Goal: Information Seeking & Learning: Find specific fact

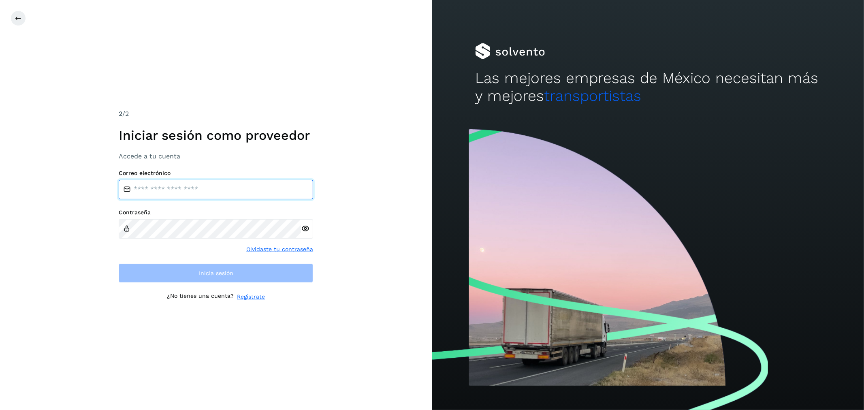
click at [192, 182] on input "email" at bounding box center [216, 189] width 194 height 19
type input "**********"
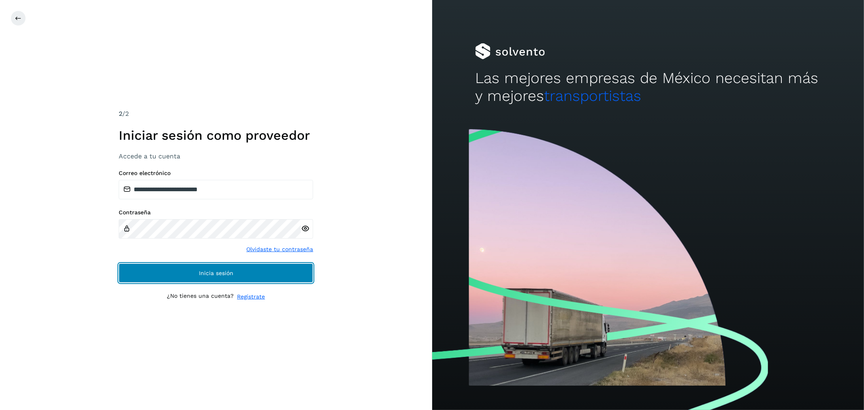
click at [203, 265] on button "Inicia sesión" at bounding box center [216, 272] width 194 height 19
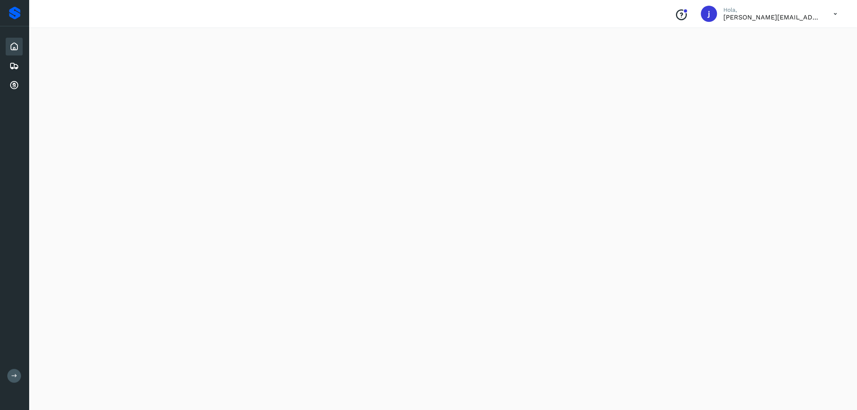
scroll to position [621, 0]
click at [13, 64] on icon at bounding box center [14, 66] width 10 height 10
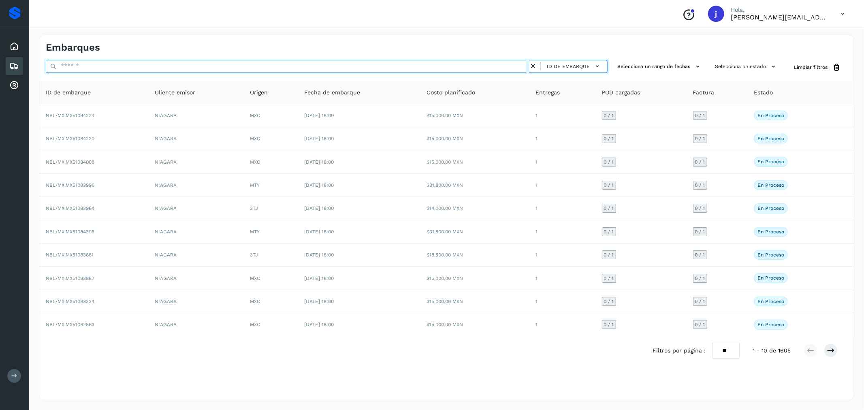
click at [102, 67] on input "text" at bounding box center [287, 66] width 483 height 13
paste input "**********"
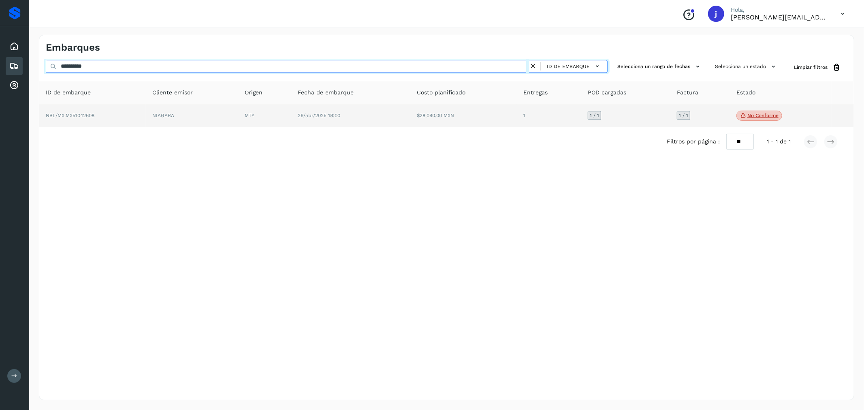
type input "**********"
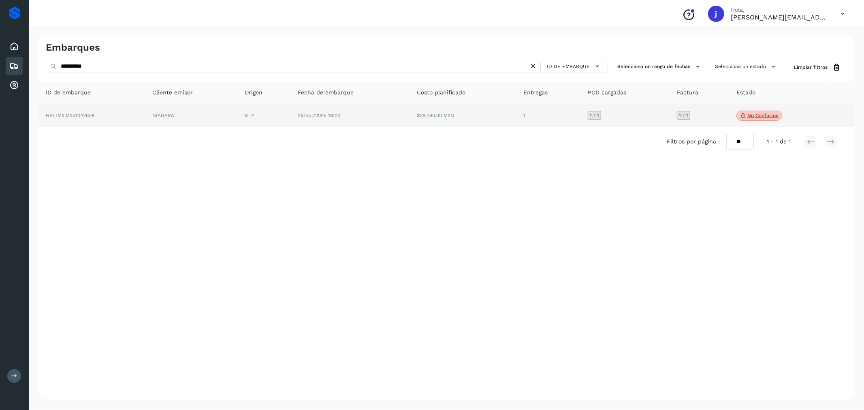
click at [146, 114] on td "NBL/MX.MX51042608" at bounding box center [92, 115] width 107 height 23
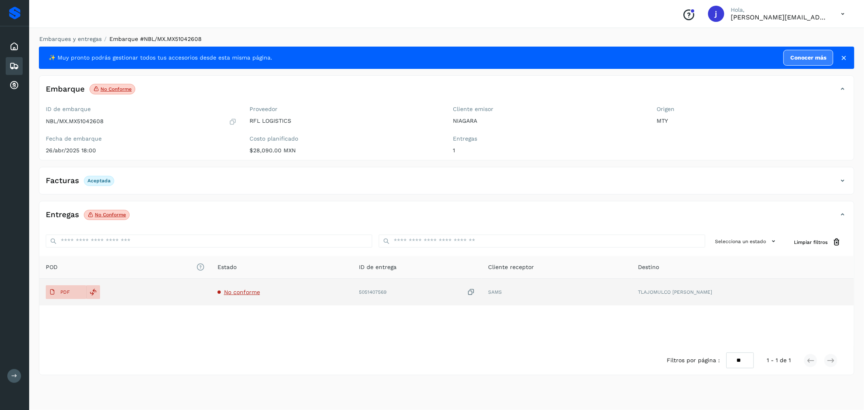
click at [252, 292] on span "No conforme" at bounding box center [242, 292] width 36 height 6
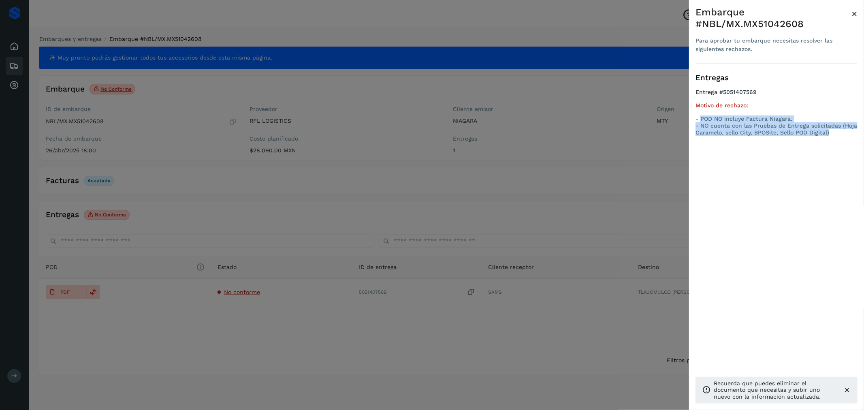
drag, startPoint x: 701, startPoint y: 118, endPoint x: 833, endPoint y: 134, distance: 132.6
click at [833, 134] on p "- POD NO incluye Factura Niagara. - NO cuenta con las Pruebas de Entrega solici…" at bounding box center [777, 125] width 162 height 20
copy p "POD NO incluye Factura Niagara. - NO cuenta con las Pruebas de Entrega solicita…"
click at [316, 83] on div at bounding box center [432, 205] width 864 height 410
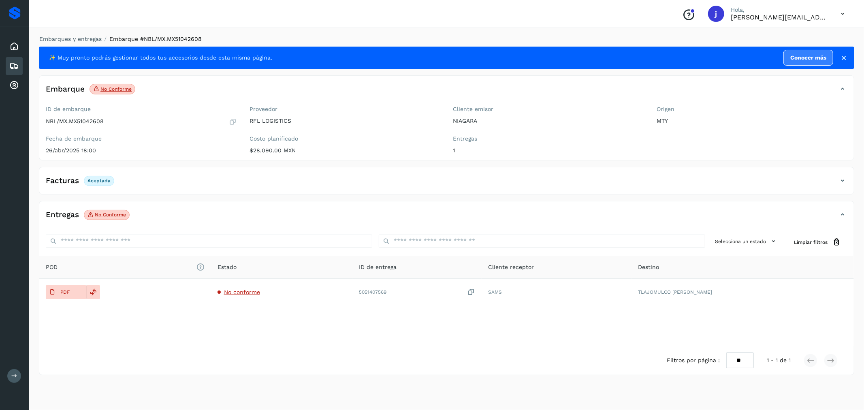
click at [15, 57] on div "Embarques" at bounding box center [14, 66] width 17 height 18
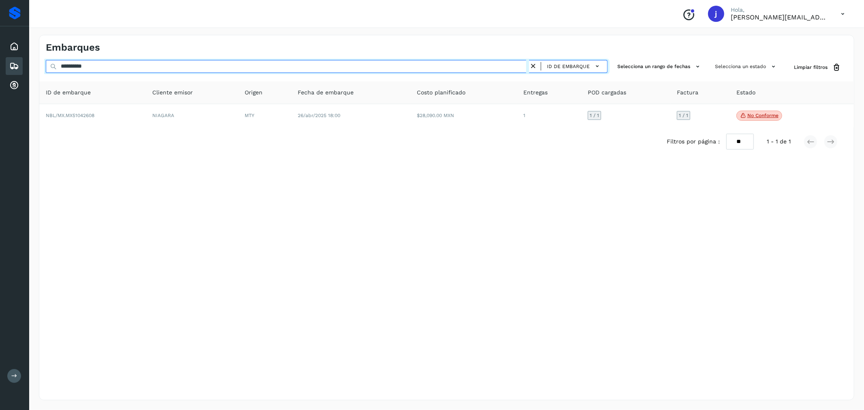
click at [75, 61] on input "**********" at bounding box center [287, 66] width 483 height 13
paste input "text"
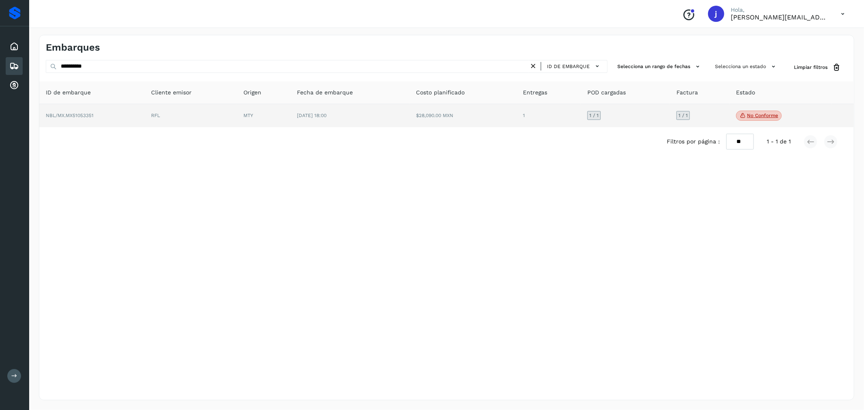
click at [763, 116] on p "No conforme" at bounding box center [762, 116] width 31 height 6
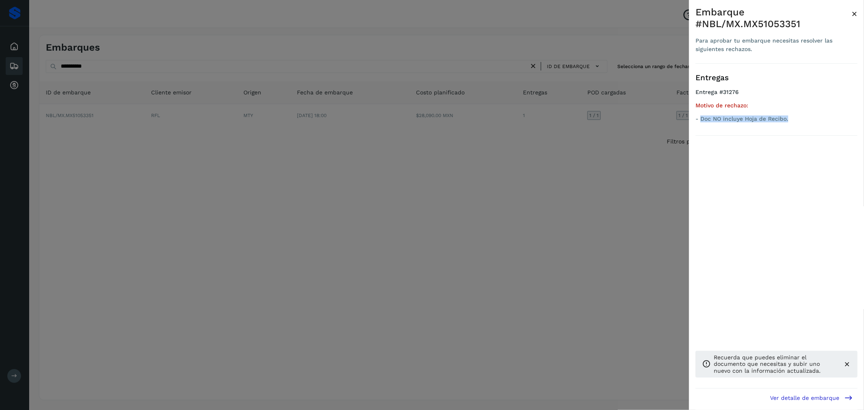
drag, startPoint x: 792, startPoint y: 108, endPoint x: 700, endPoint y: 111, distance: 91.6
click at [700, 111] on ul "Entrega #31276 Motivo de rechazo: - Doc NO incluye Hoja de Recibo." at bounding box center [777, 107] width 162 height 36
copy p "Doc NO incluye Hoja de Recibo."
click at [569, 120] on div at bounding box center [432, 205] width 864 height 410
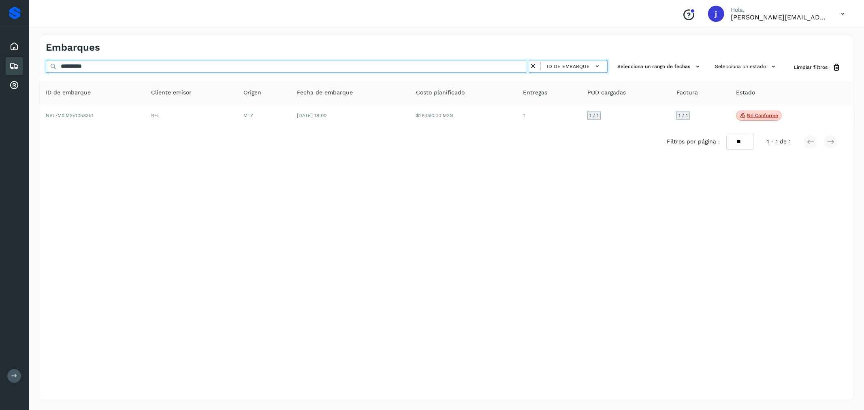
click at [82, 69] on input "**********" at bounding box center [287, 66] width 483 height 13
paste input "text"
click at [82, 69] on input "**********" at bounding box center [287, 66] width 483 height 13
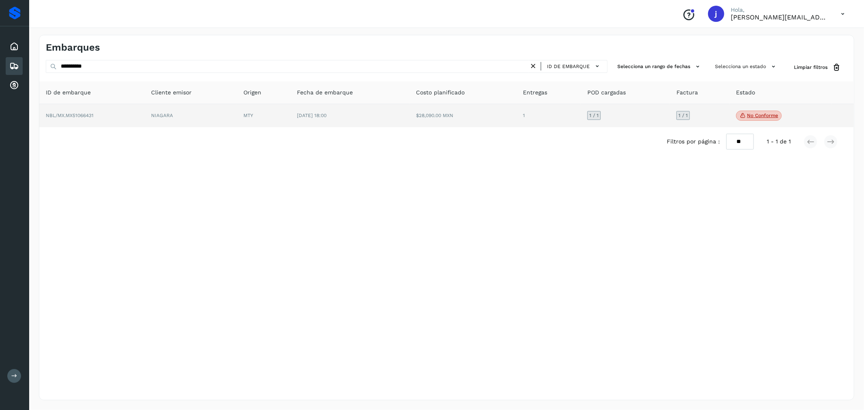
click at [756, 115] on p "No conforme" at bounding box center [762, 116] width 31 height 6
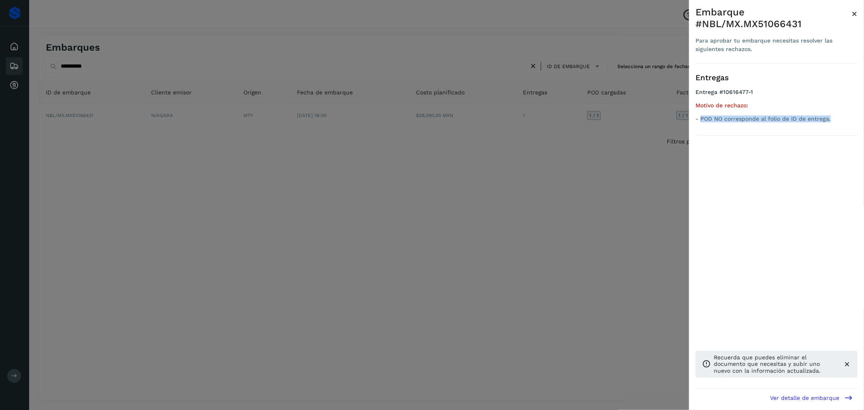
drag, startPoint x: 700, startPoint y: 118, endPoint x: 833, endPoint y: 118, distance: 133.3
click at [833, 118] on p "- POD NO corresponde al folio de ID de entrega." at bounding box center [777, 118] width 162 height 7
copy p "POD NO corresponde al folio de ID de entrega."
click at [126, 66] on div at bounding box center [432, 205] width 864 height 410
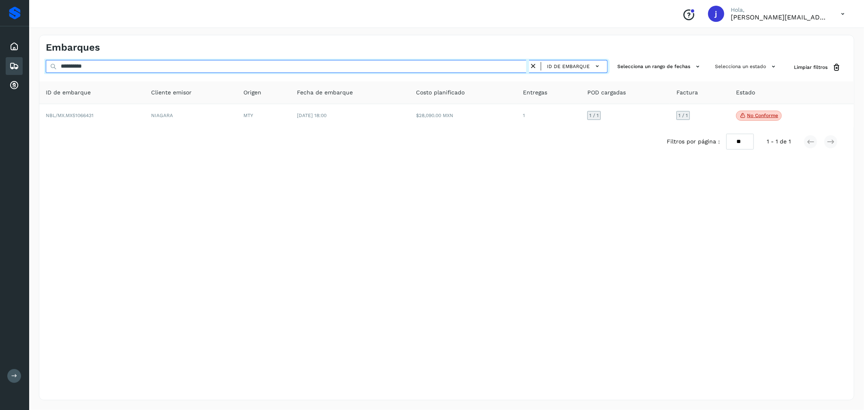
click at [79, 62] on input "**********" at bounding box center [287, 66] width 483 height 13
paste input "text"
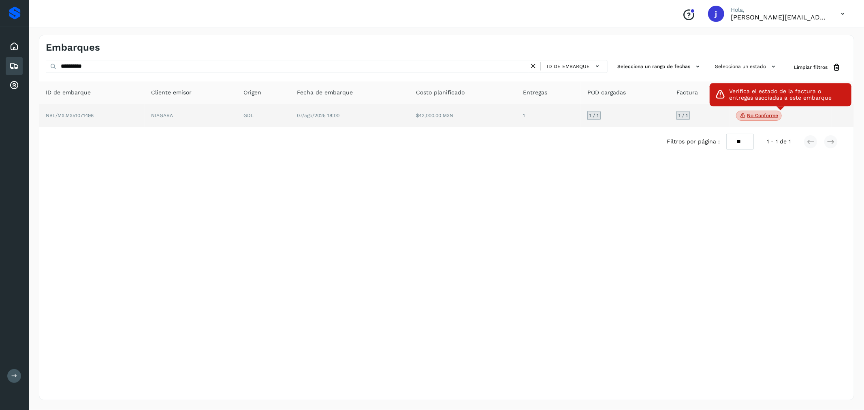
click at [755, 116] on p "No conforme" at bounding box center [762, 116] width 31 height 6
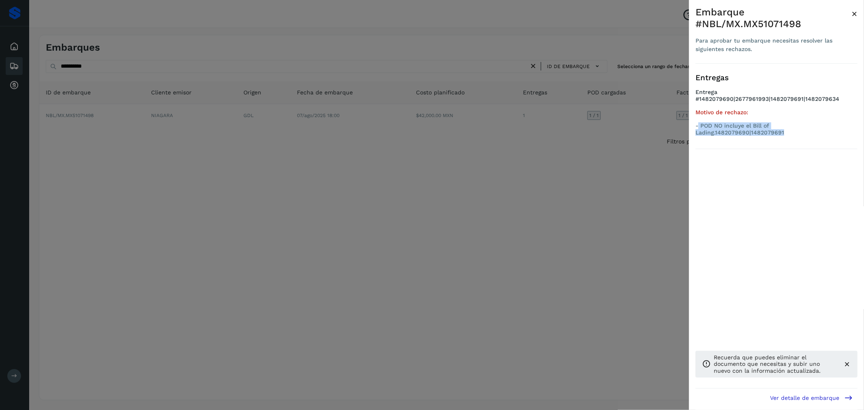
drag, startPoint x: 699, startPoint y: 124, endPoint x: 857, endPoint y: 127, distance: 158.4
click at [857, 127] on p "- POD NO incluye el Bill of Lading.1482079690|1482079691" at bounding box center [777, 129] width 162 height 14
copy p "POD NO incluye el Bill of Lading.1482079690|1482079691"
click at [643, 122] on div at bounding box center [432, 205] width 864 height 410
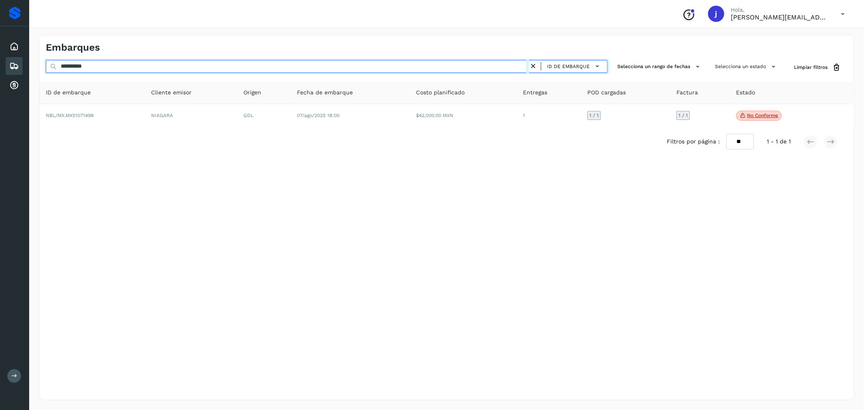
click at [73, 68] on input "**********" at bounding box center [287, 66] width 483 height 13
paste input "text"
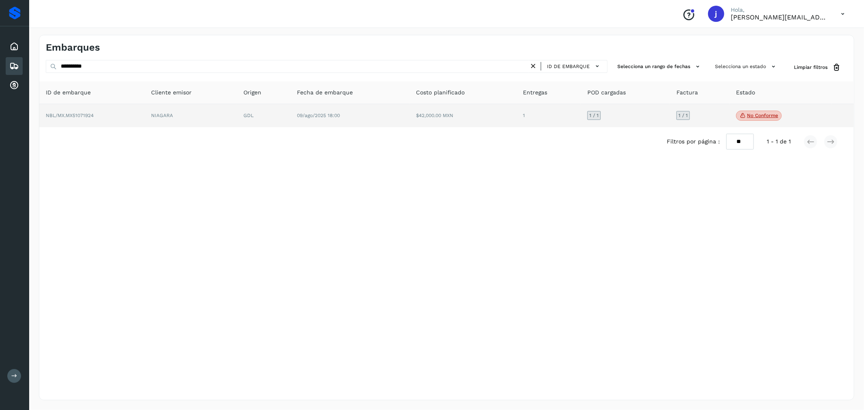
click at [755, 118] on p "No conforme" at bounding box center [762, 116] width 31 height 6
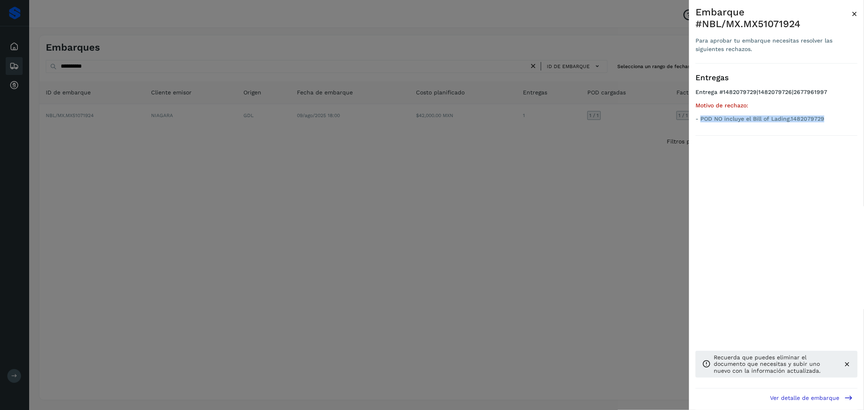
drag, startPoint x: 715, startPoint y: 107, endPoint x: 825, endPoint y: 111, distance: 110.6
click at [825, 111] on ul "Entrega #1482079729|1482079726|2677961997 Motivo de rechazo: - POD NO incluye e…" at bounding box center [777, 107] width 162 height 36
copy p "POD NO incluye el Bill of Lading.1482079729"
click at [97, 58] on div at bounding box center [432, 205] width 864 height 410
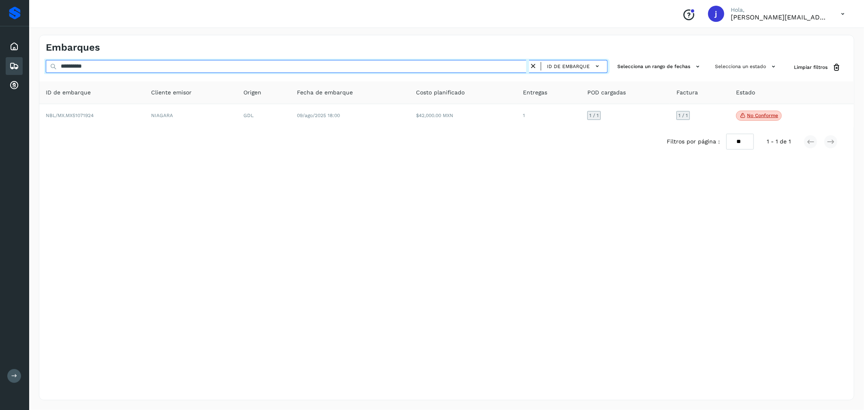
click at [82, 66] on input "**********" at bounding box center [287, 66] width 483 height 13
paste input "text"
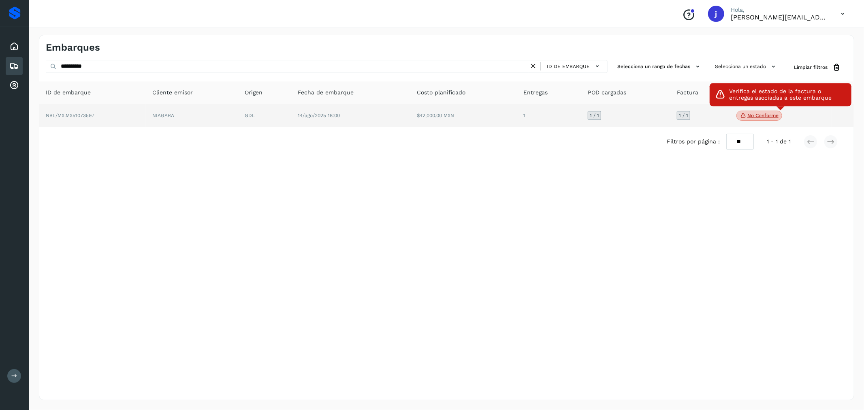
click at [759, 116] on p "No conforme" at bounding box center [762, 116] width 31 height 6
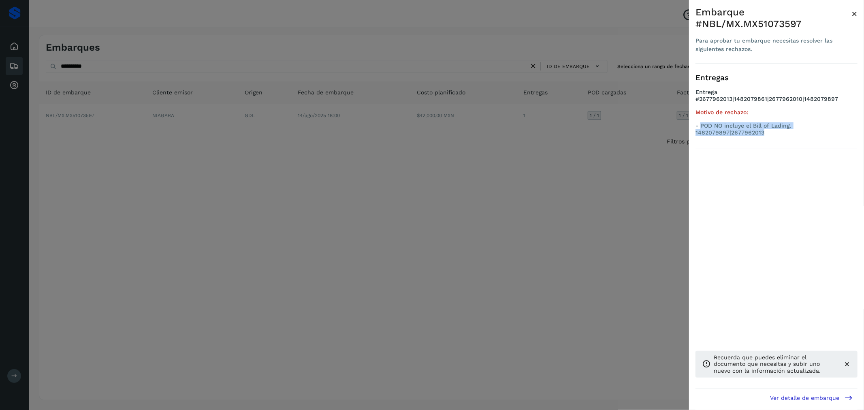
drag, startPoint x: 702, startPoint y: 118, endPoint x: 776, endPoint y: 128, distance: 74.8
click at [776, 128] on p "- POD NO incluye el Bill of Lading. 1482079897|2677962013" at bounding box center [777, 129] width 162 height 14
copy p "POD NO incluye el Bill of Lading. 1482079897|2677962013"
click at [107, 91] on div at bounding box center [432, 205] width 864 height 410
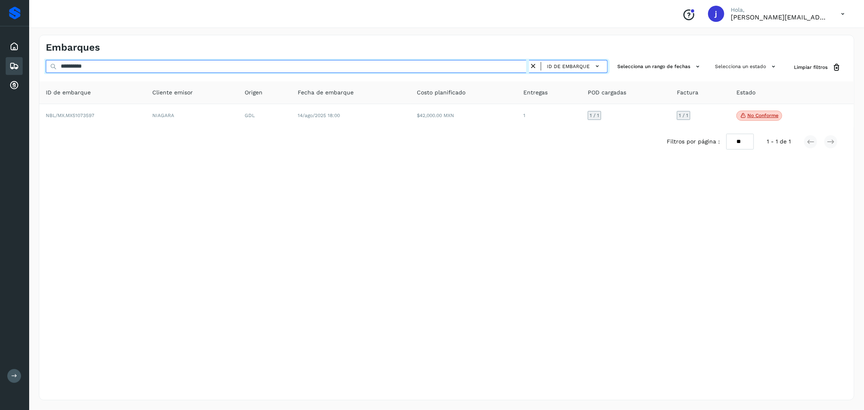
click at [82, 62] on input "**********" at bounding box center [287, 66] width 483 height 13
paste input "text"
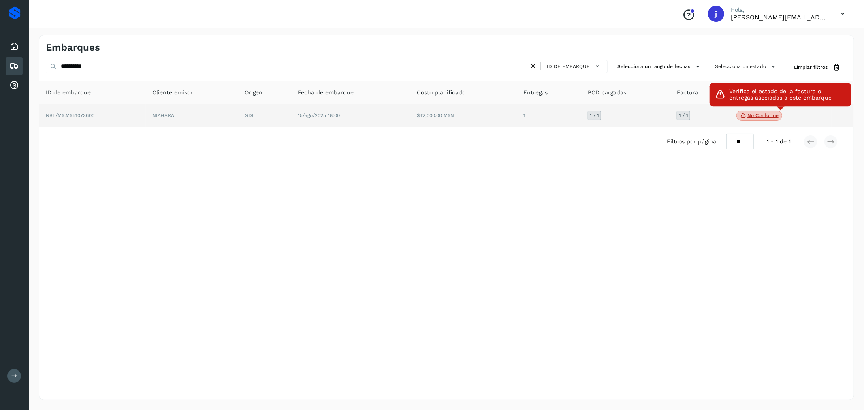
click at [759, 118] on p "No conforme" at bounding box center [762, 116] width 31 height 6
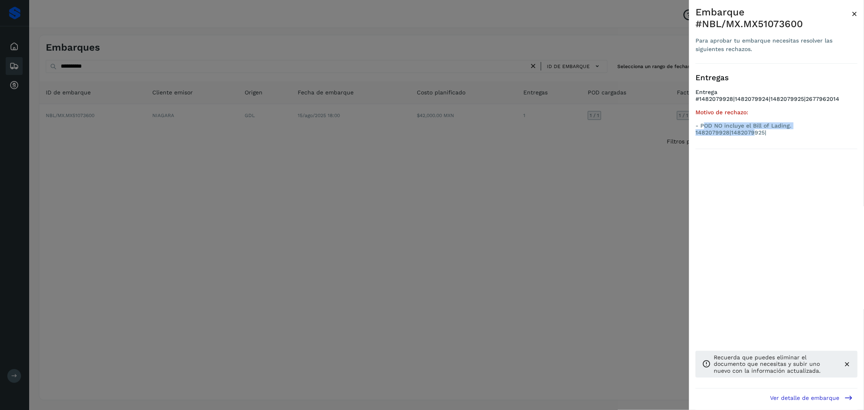
drag, startPoint x: 702, startPoint y: 122, endPoint x: 724, endPoint y: 124, distance: 21.9
click at [754, 130] on p "- POD NO incluye el Bill of Lading. 1482079928|1482079925|" at bounding box center [777, 129] width 162 height 14
drag, startPoint x: 702, startPoint y: 124, endPoint x: 770, endPoint y: 131, distance: 69.2
click at [770, 131] on p "- POD NO incluye el Bill of Lading. 1482079928|1482079925|" at bounding box center [777, 129] width 162 height 14
copy p "POD NO incluye el Bill of Lading. 1482079928|1482079925|"
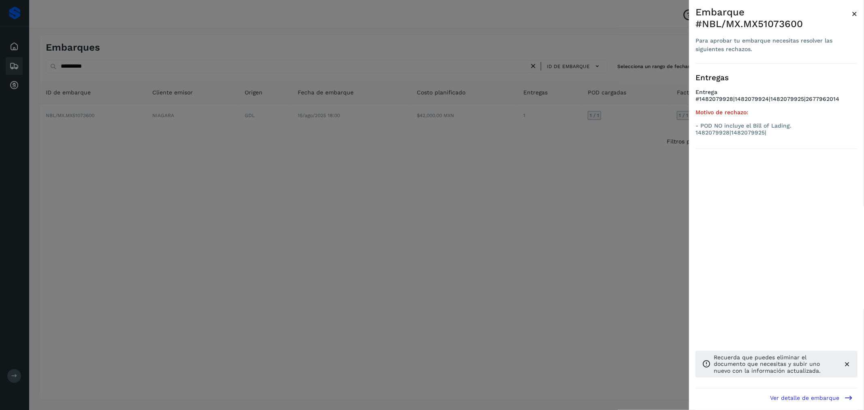
click at [121, 108] on div at bounding box center [432, 205] width 864 height 410
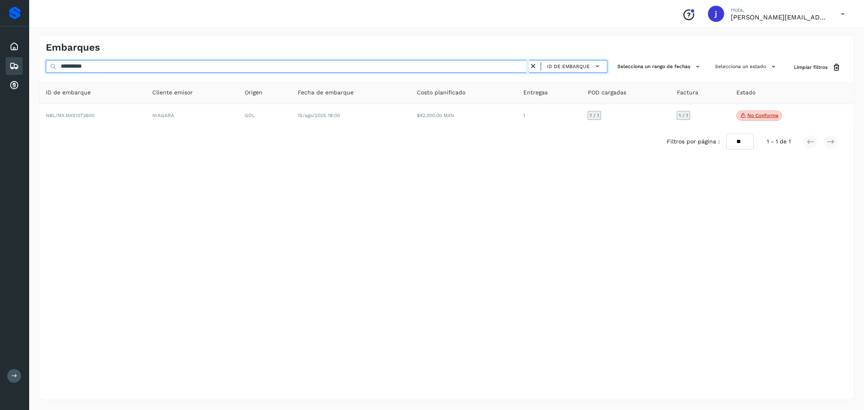
click at [84, 68] on input "**********" at bounding box center [287, 66] width 483 height 13
paste input "text"
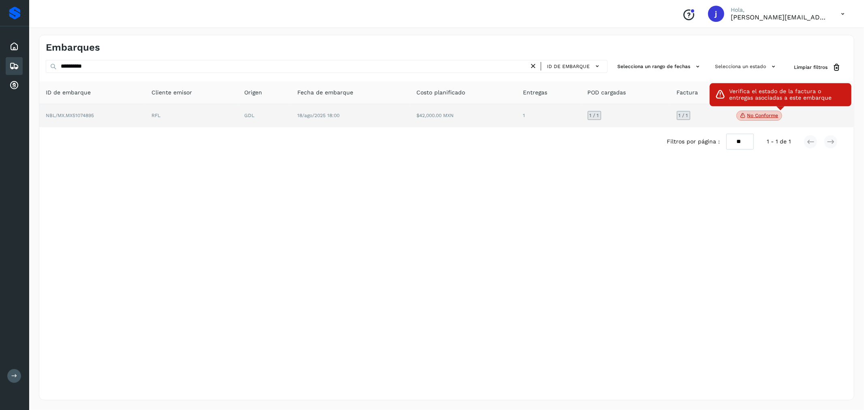
click at [750, 119] on span "No conforme" at bounding box center [759, 116] width 46 height 11
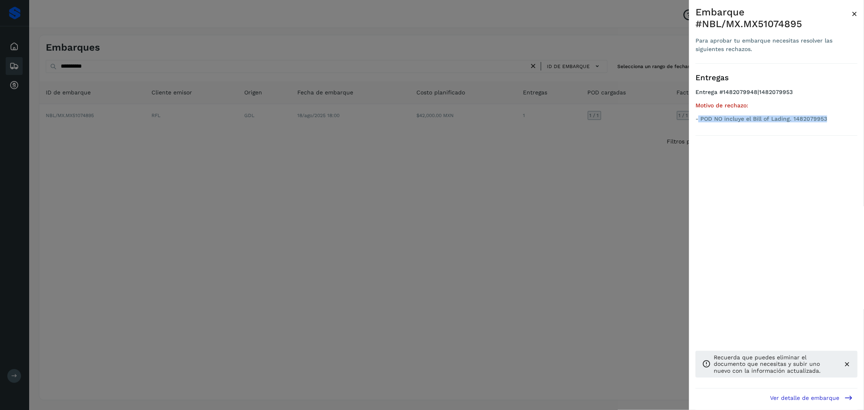
drag, startPoint x: 699, startPoint y: 118, endPoint x: 832, endPoint y: 119, distance: 133.7
click at [832, 119] on p "- POD NO incluye el Bill of Lading. 1482079953" at bounding box center [777, 118] width 162 height 7
copy p "POD NO incluye el Bill of Lading. 1482079953"
click at [544, 179] on div at bounding box center [432, 205] width 864 height 410
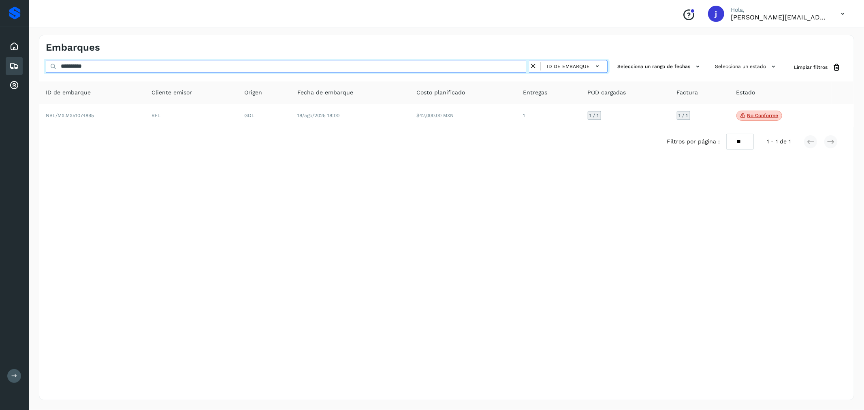
click at [83, 66] on input "**********" at bounding box center [287, 66] width 483 height 13
paste input "text"
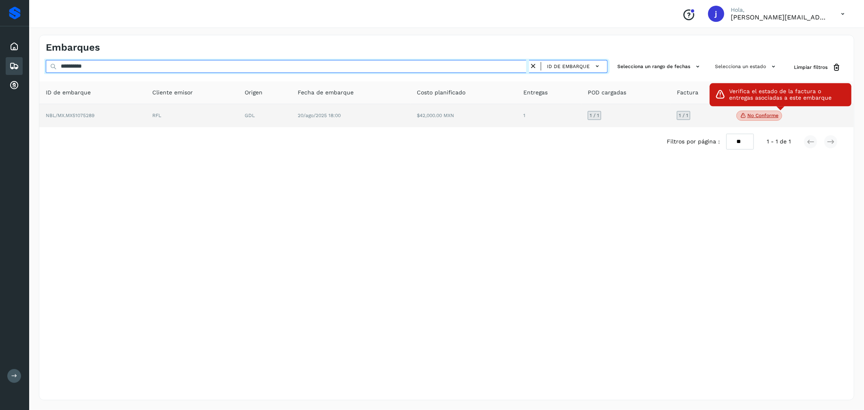
type input "**********"
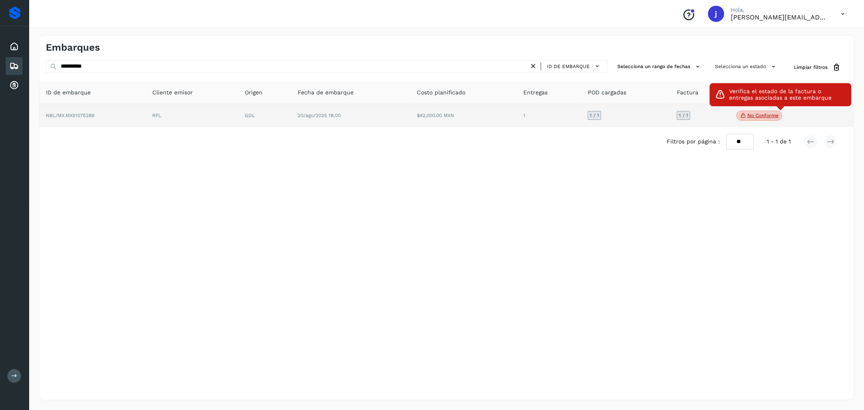
click at [766, 113] on p "No conforme" at bounding box center [762, 116] width 31 height 6
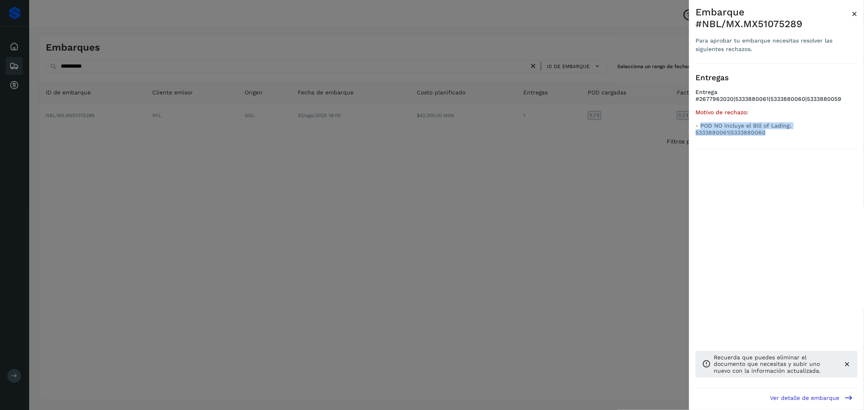
drag, startPoint x: 700, startPoint y: 124, endPoint x: 773, endPoint y: 135, distance: 74.3
click at [773, 135] on p "- POD NO incluye el Bill of Lading. 5333880061|5333880060" at bounding box center [777, 129] width 162 height 14
copy p "POD NO incluye el Bill of Lading. 5333880061|5333880060"
